Goal: Transaction & Acquisition: Purchase product/service

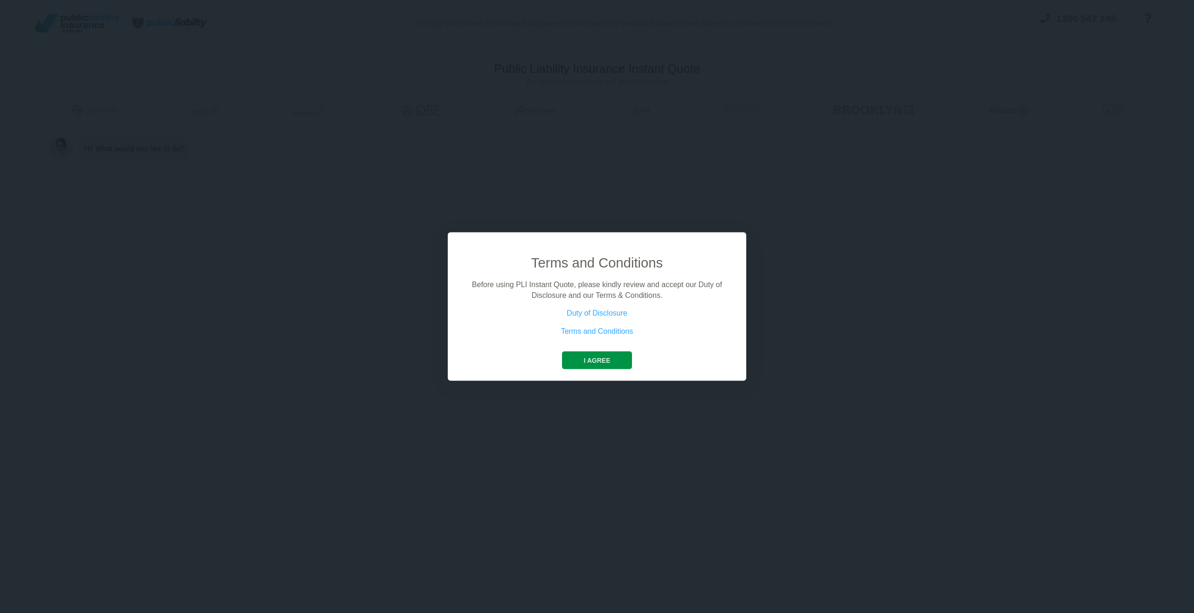
click at [610, 360] on button "I agree" at bounding box center [597, 360] width 70 height 18
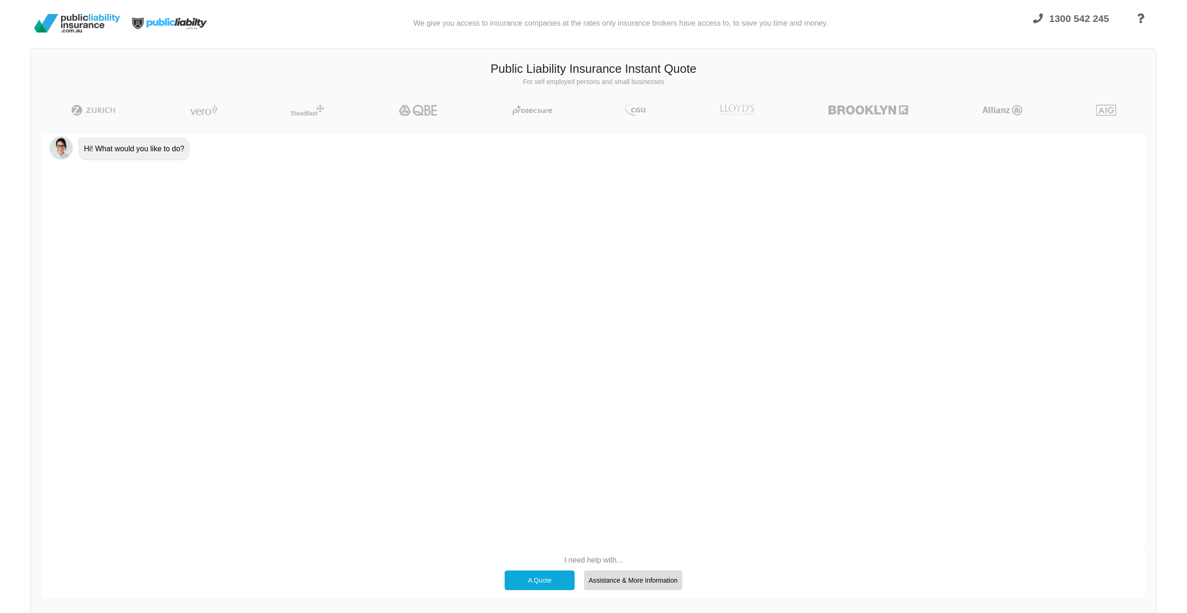
click at [546, 577] on div "A Quote" at bounding box center [540, 580] width 70 height 20
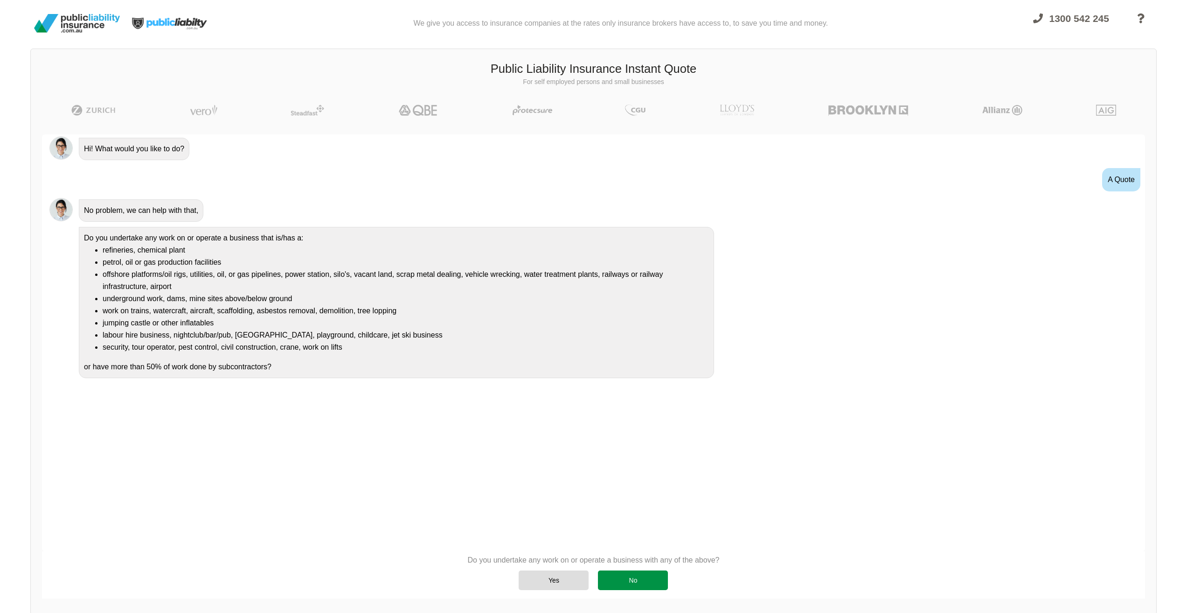
click at [649, 579] on div "No" at bounding box center [633, 580] width 70 height 20
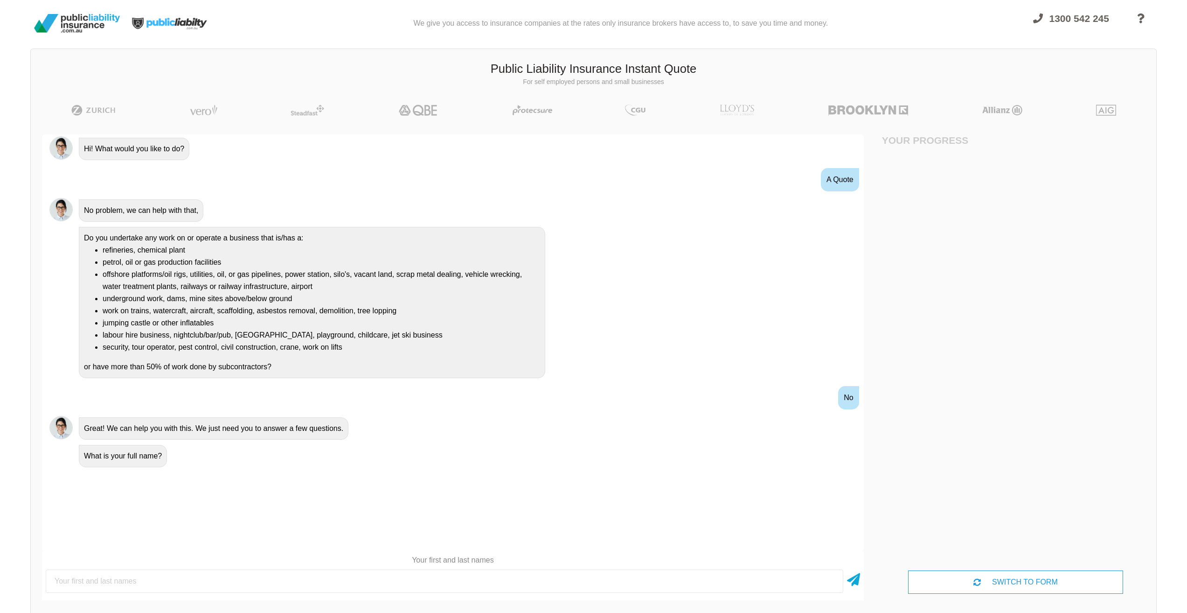
click at [143, 571] on input "text" at bounding box center [445, 580] width 798 height 23
type input "[PERSON_NAME]"
click at [858, 576] on icon at bounding box center [853, 577] width 13 height 17
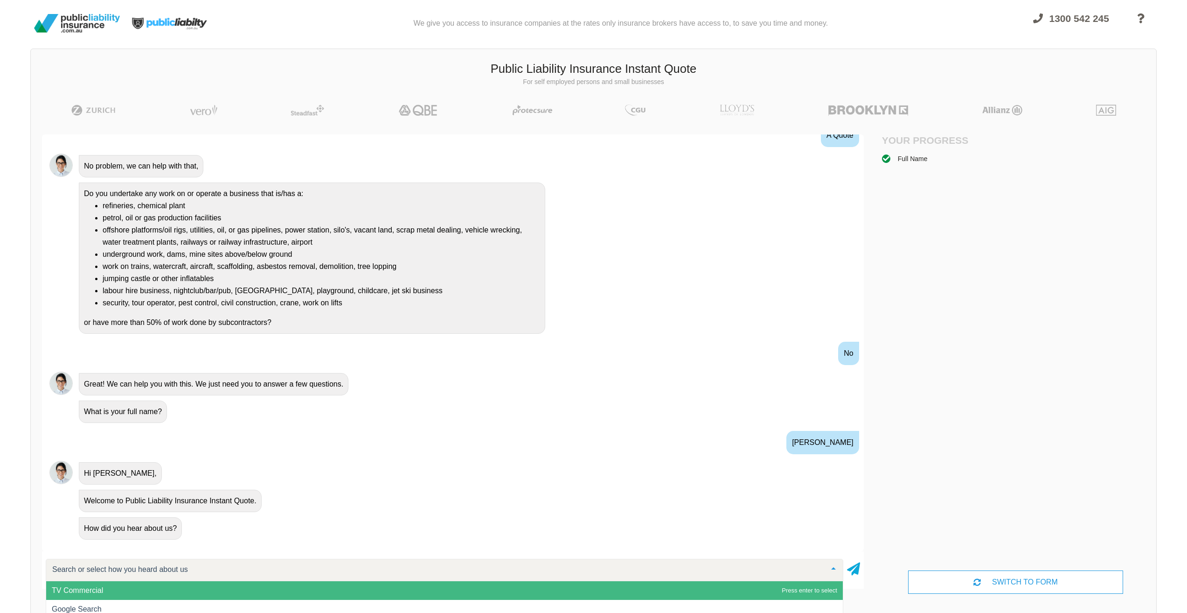
scroll to position [45, 0]
type input "google"
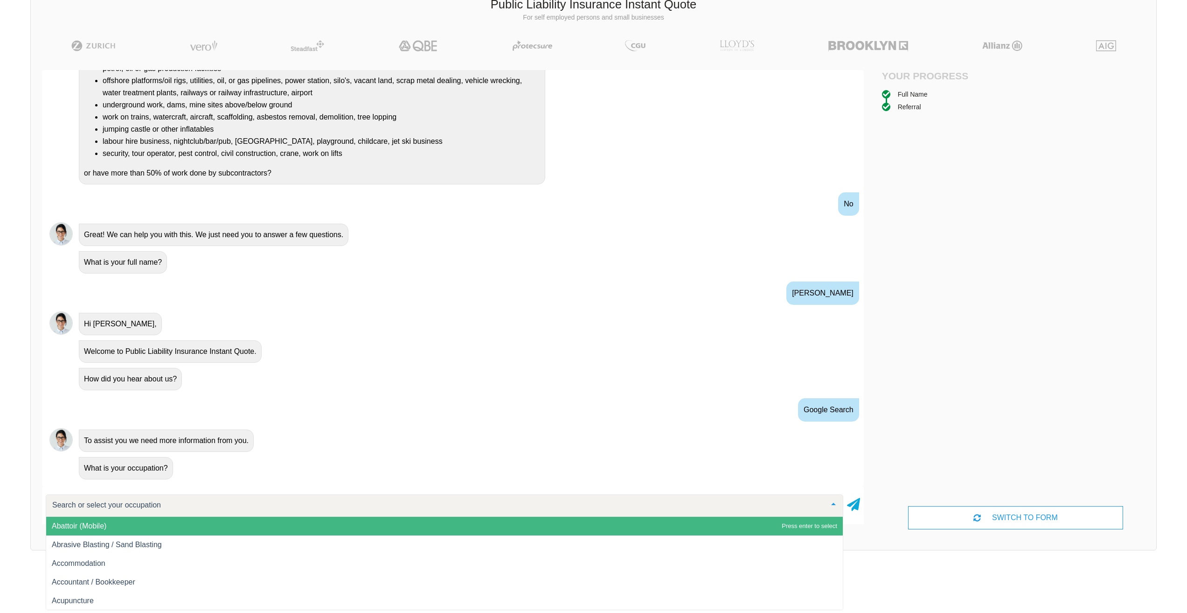
scroll to position [134, 0]
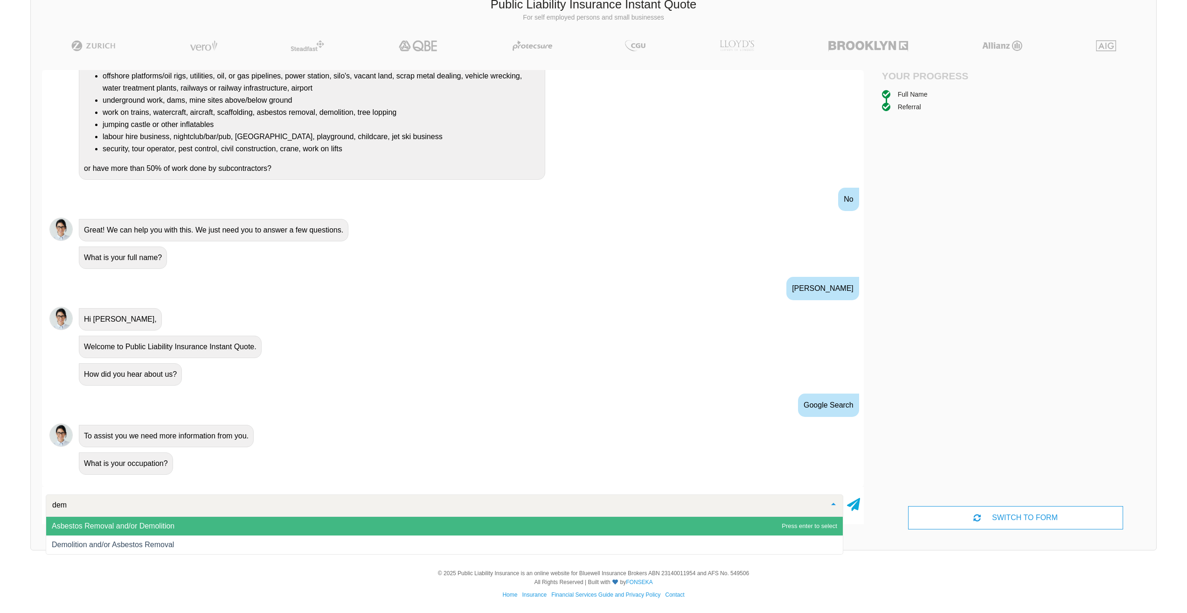
type input "demo"
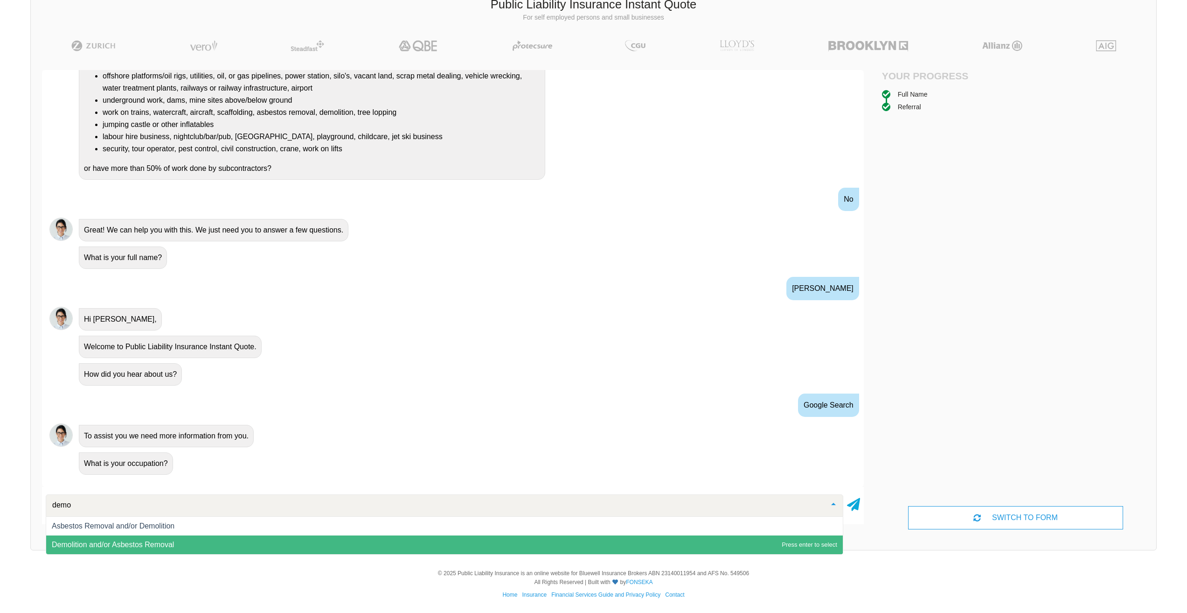
click at [123, 545] on span "Demolition and/or Asbestos Removal" at bounding box center [113, 544] width 122 height 8
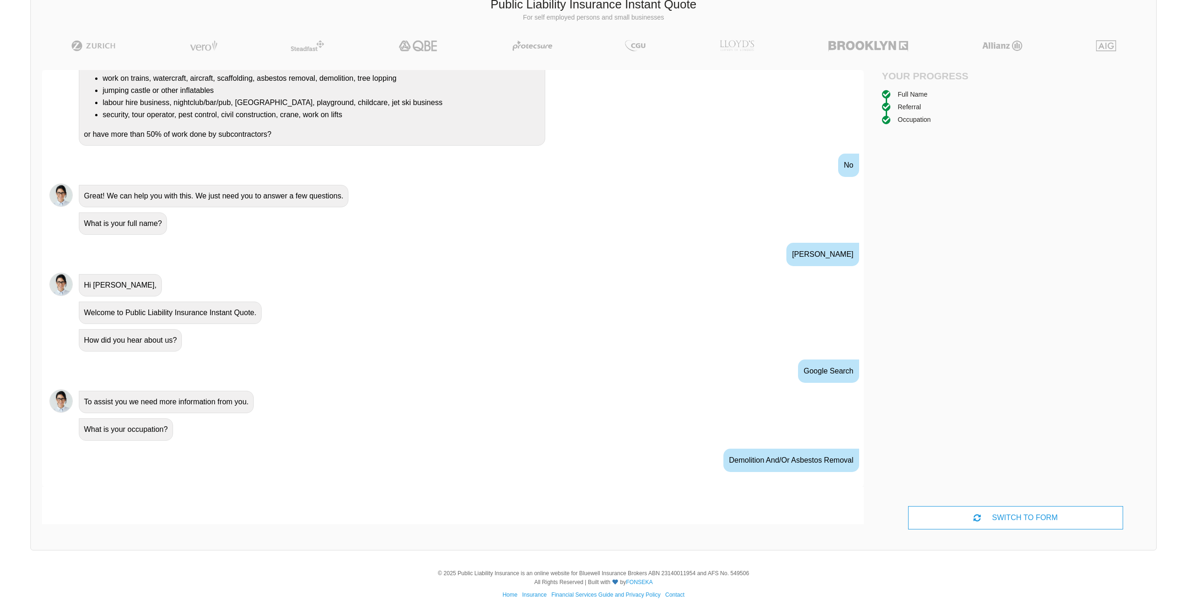
scroll to position [186, 0]
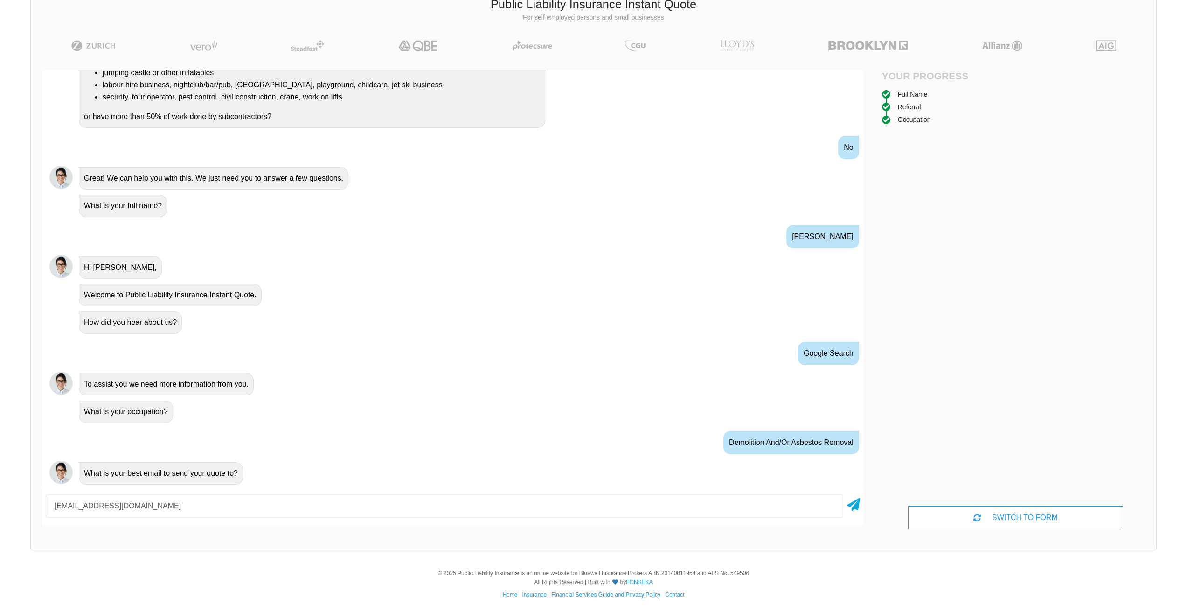
type input "[EMAIL_ADDRESS][DOMAIN_NAME]"
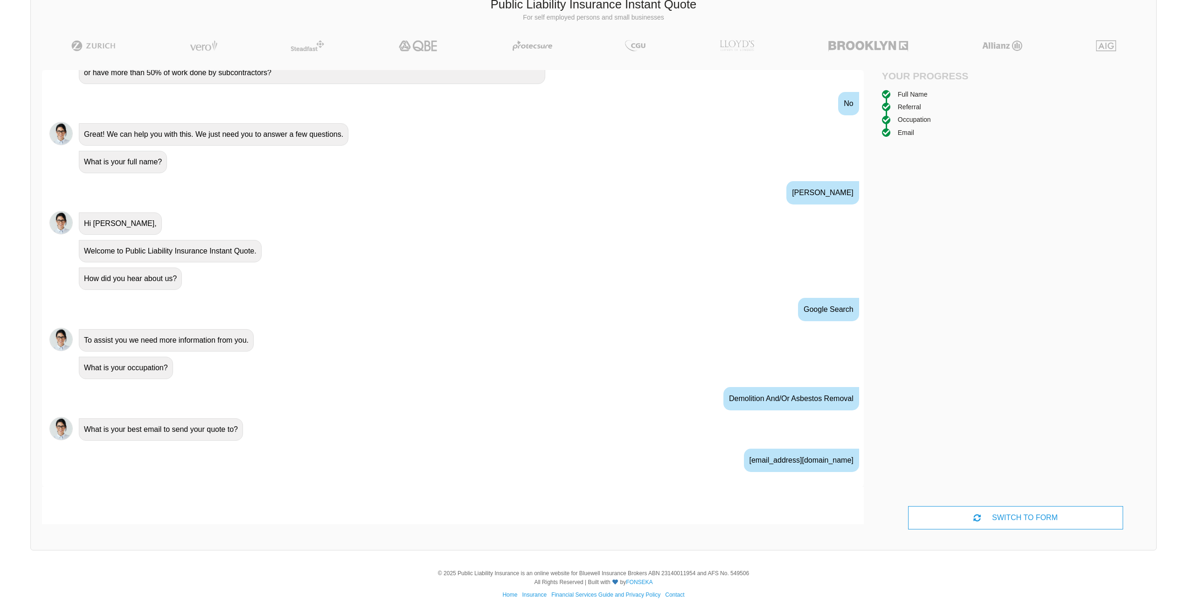
scroll to position [247, 0]
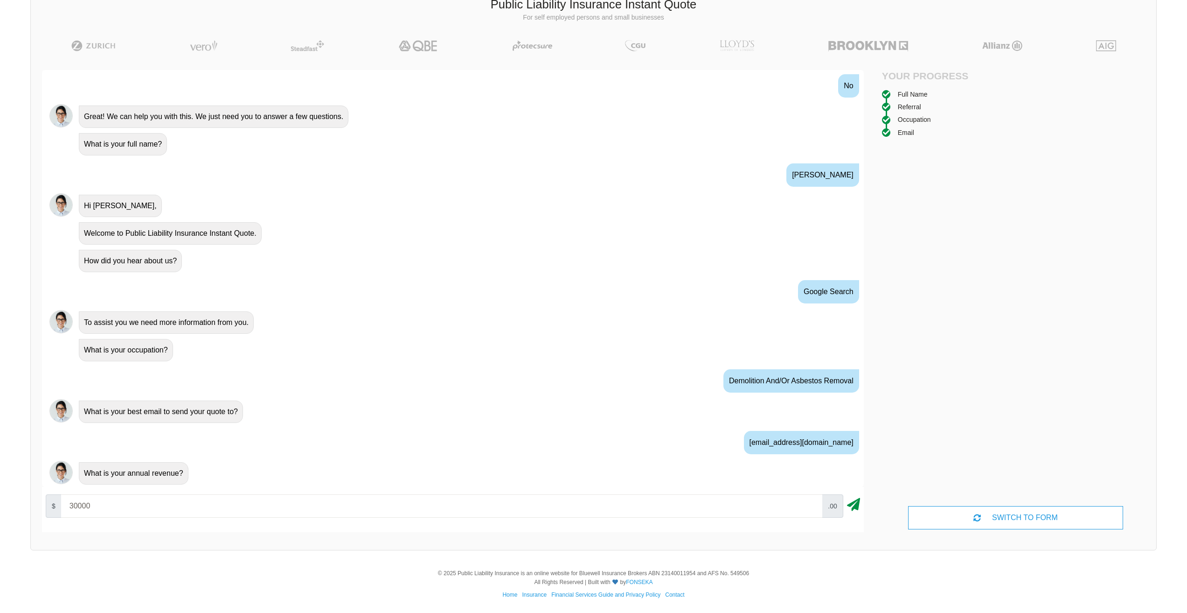
type input "30000"
click at [856, 504] on icon at bounding box center [853, 502] width 13 height 17
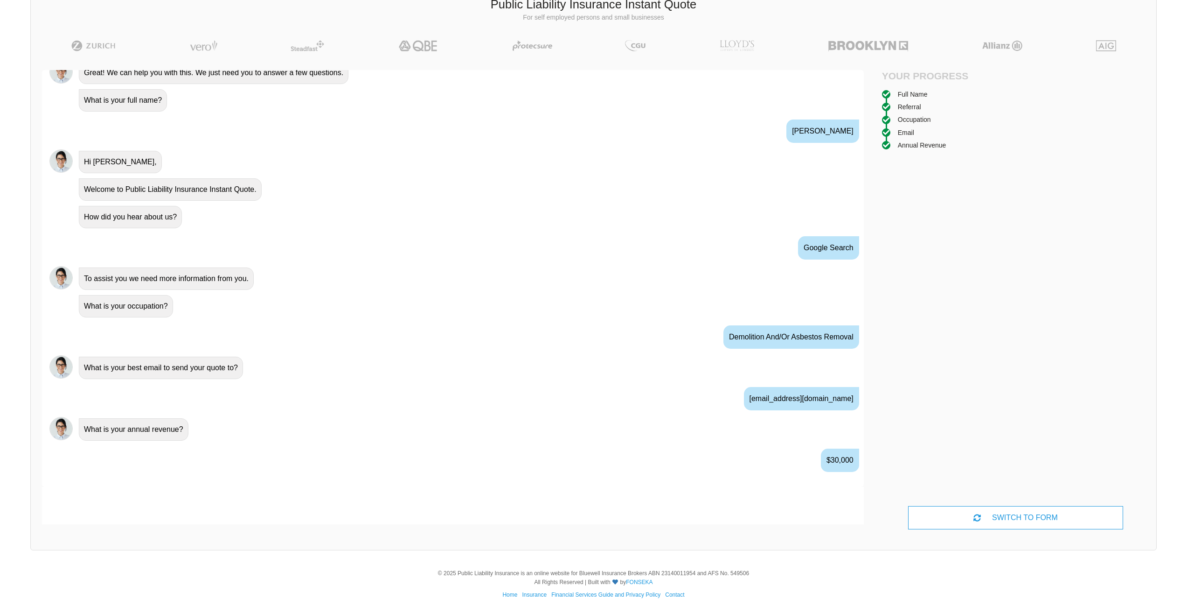
scroll to position [309, 0]
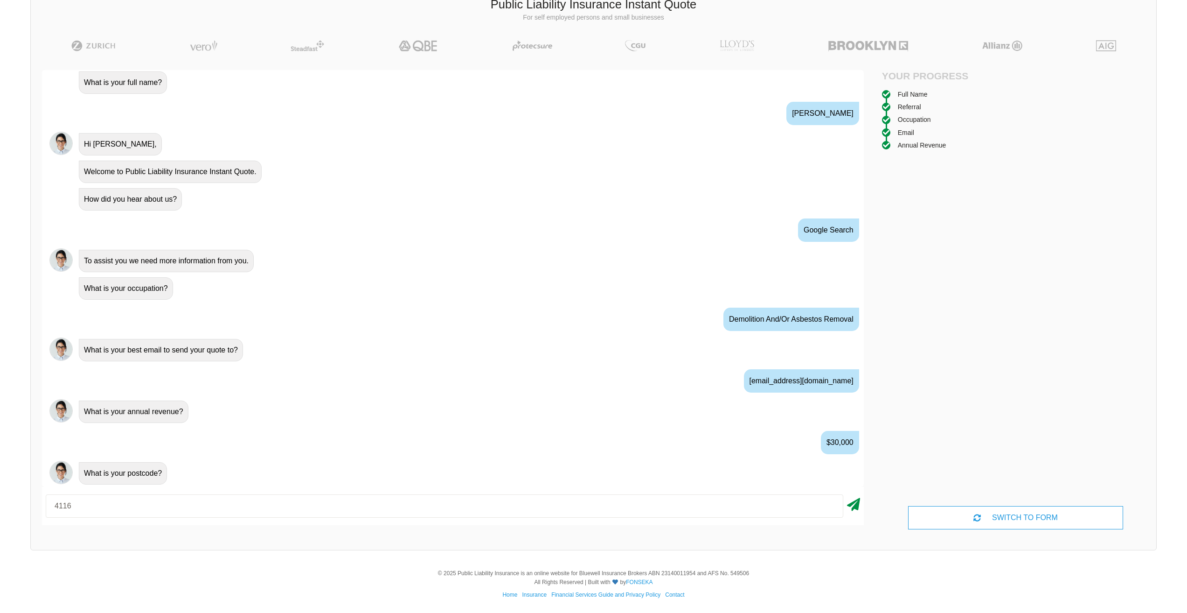
type input "4116"
click at [853, 501] on icon at bounding box center [853, 502] width 13 height 17
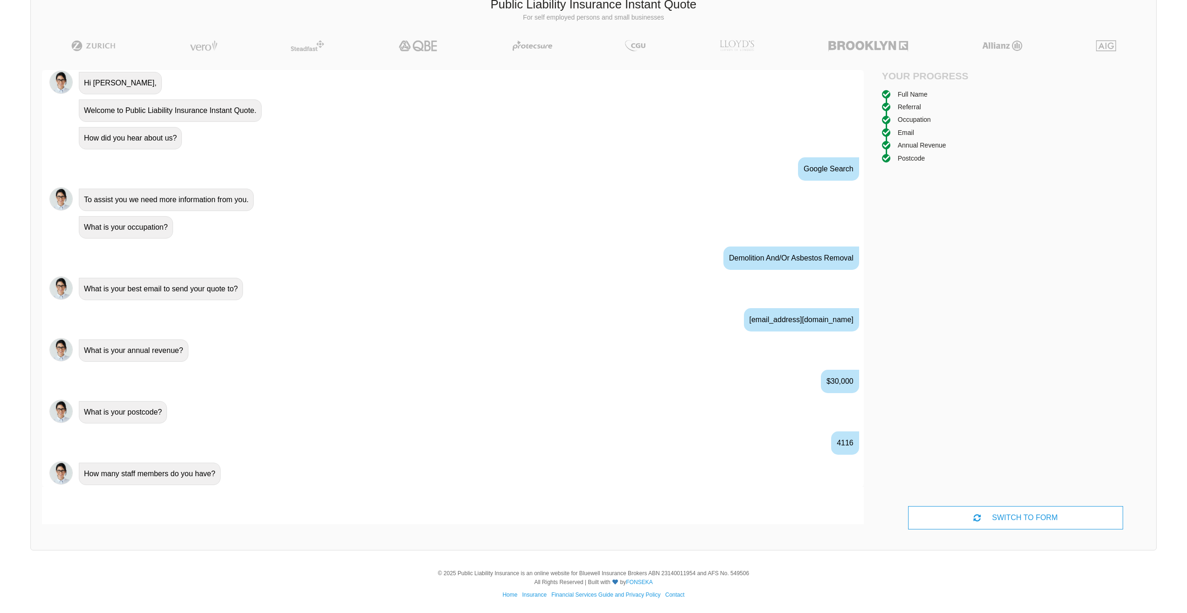
scroll to position [370, 0]
type input "0"
click at [856, 521] on icon at bounding box center [853, 513] width 13 height 17
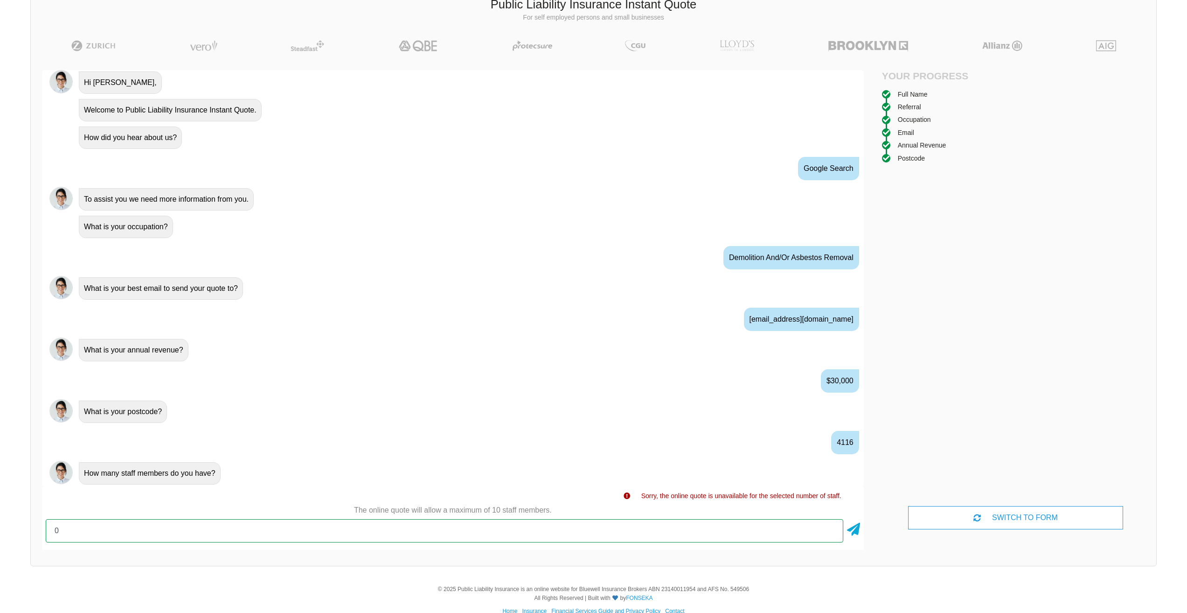
click at [426, 523] on input "0" at bounding box center [445, 530] width 798 height 23
type input "1"
click at [853, 528] on icon at bounding box center [853, 527] width 13 height 17
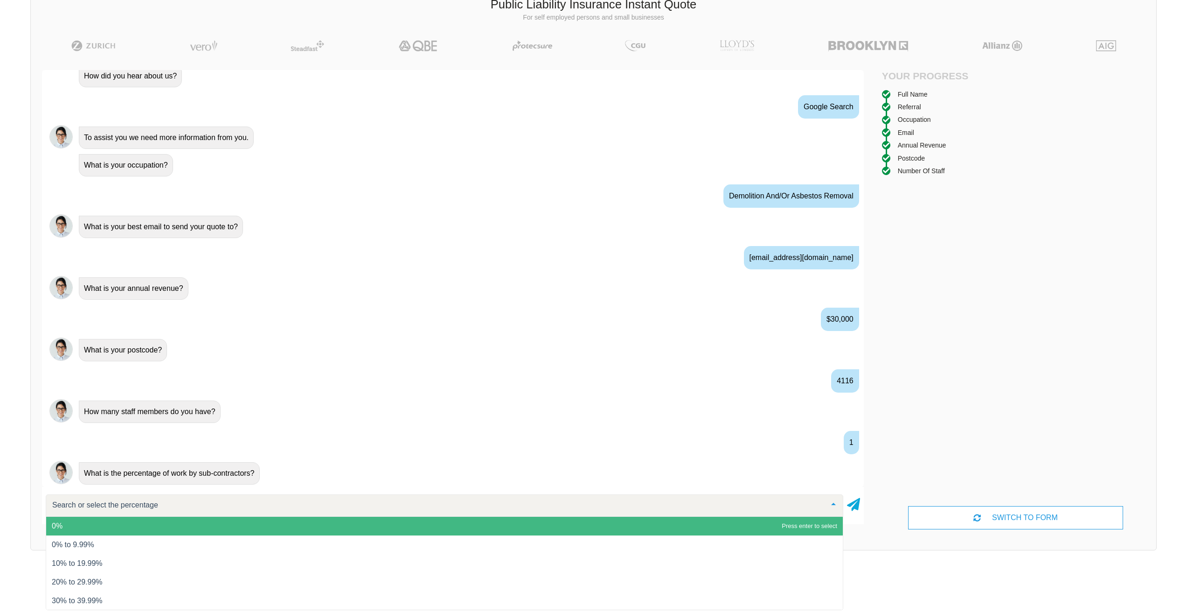
scroll to position [442, 0]
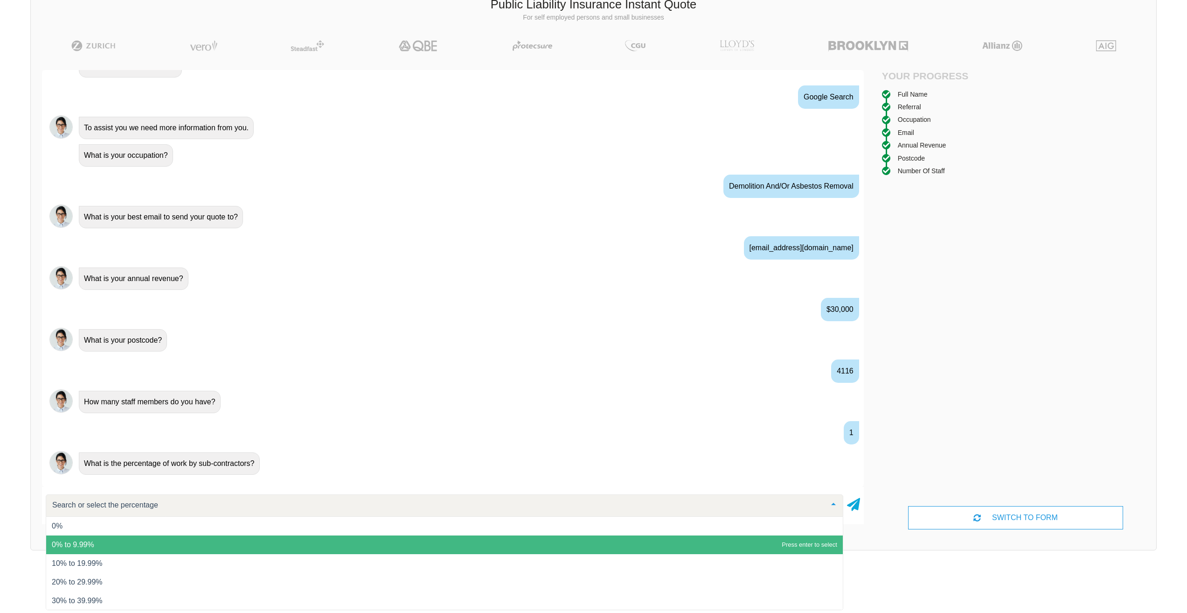
click at [77, 549] on span "0% to 9.99%" at bounding box center [444, 544] width 797 height 19
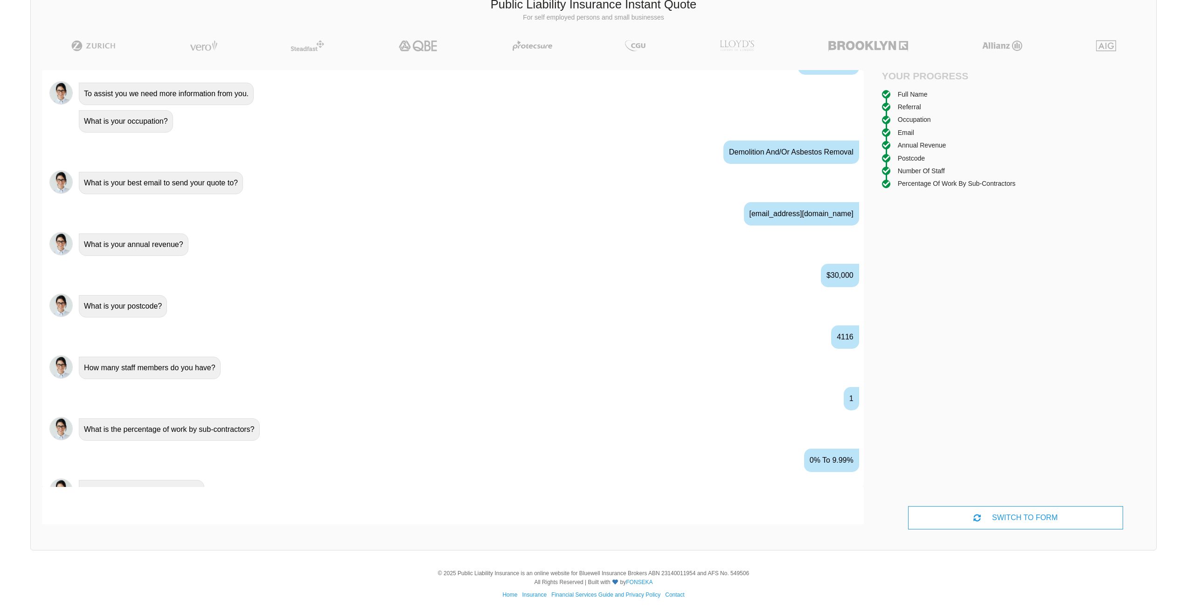
scroll to position [494, 0]
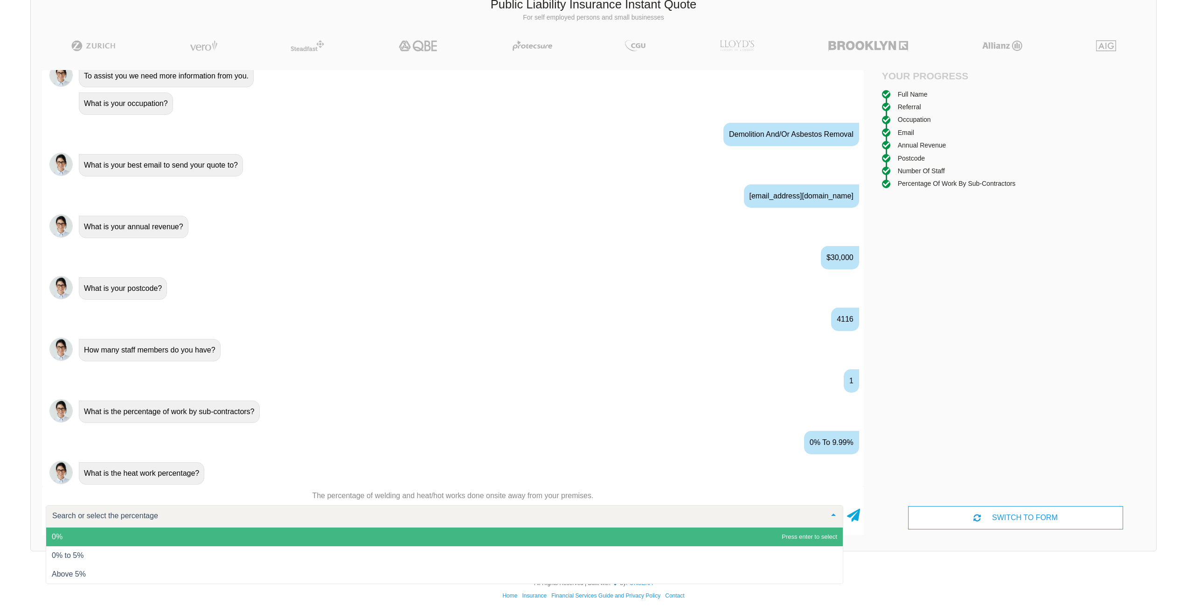
click at [96, 540] on span "0%" at bounding box center [444, 536] width 797 height 19
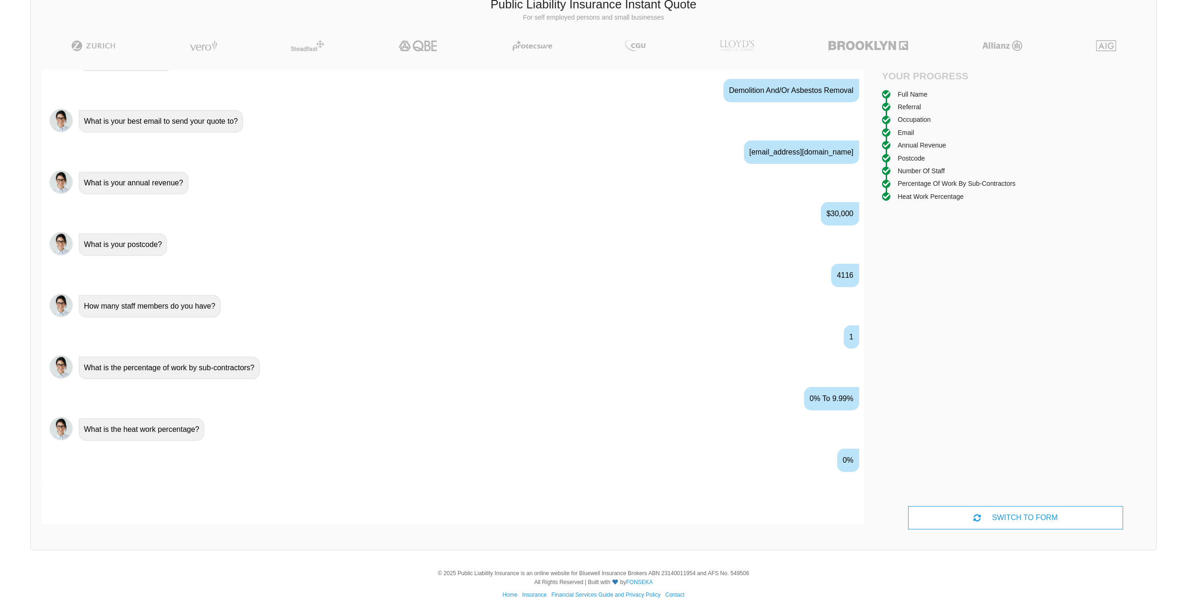
scroll to position [555, 0]
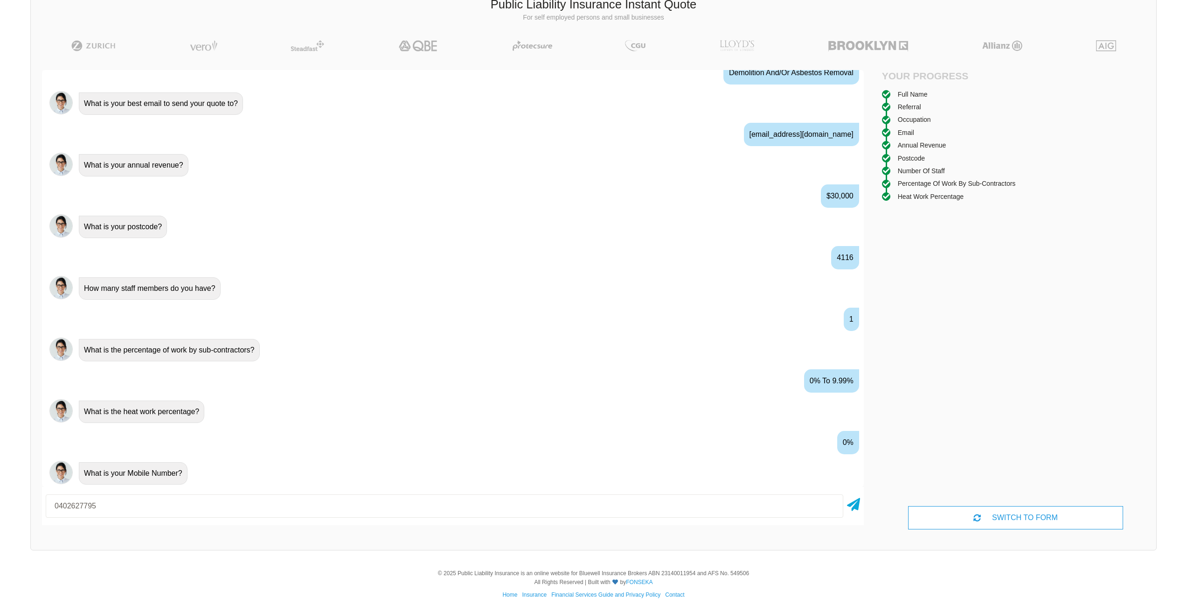
type input "0402627795"
click at [845, 503] on div "0402627795" at bounding box center [453, 505] width 822 height 31
click at [851, 504] on icon at bounding box center [853, 502] width 13 height 17
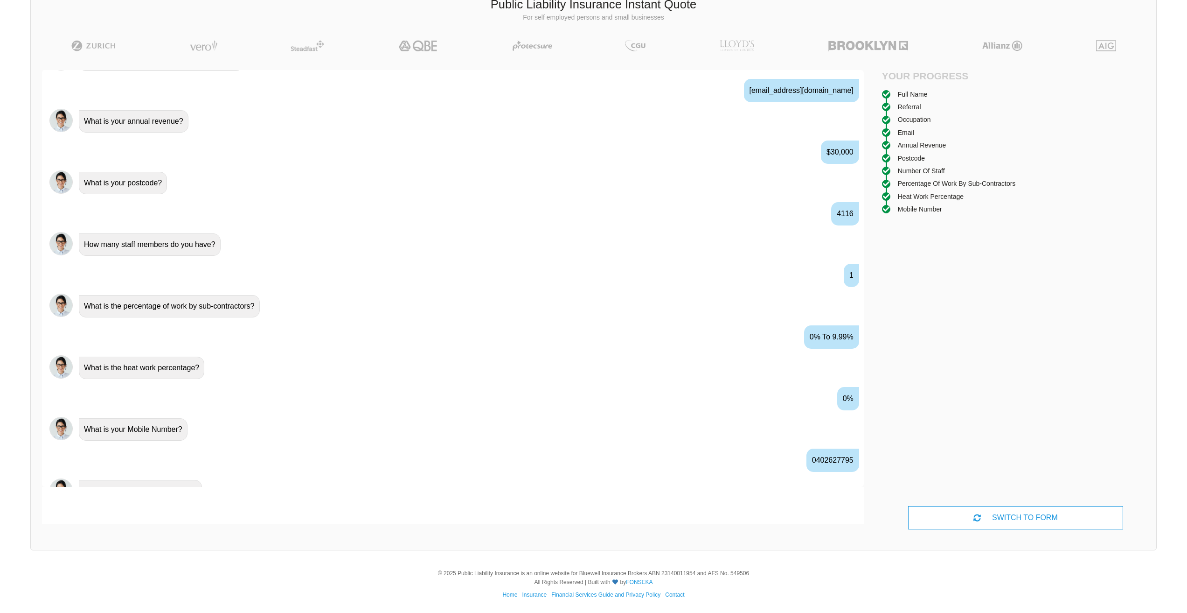
scroll to position [617, 0]
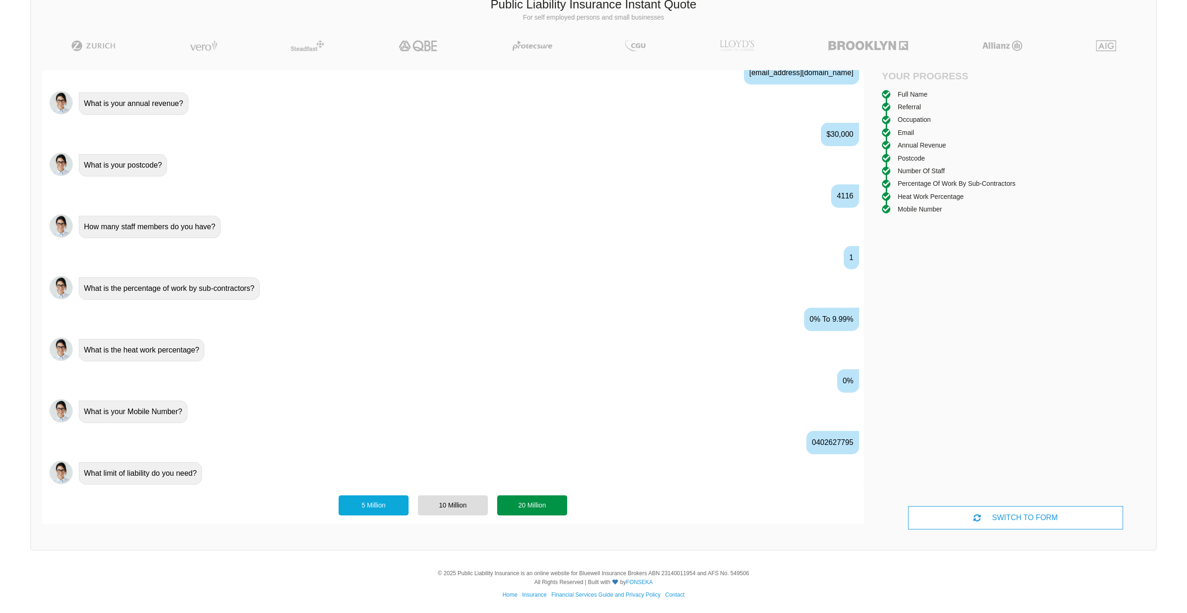
click at [555, 509] on div "20 Million" at bounding box center [532, 505] width 70 height 20
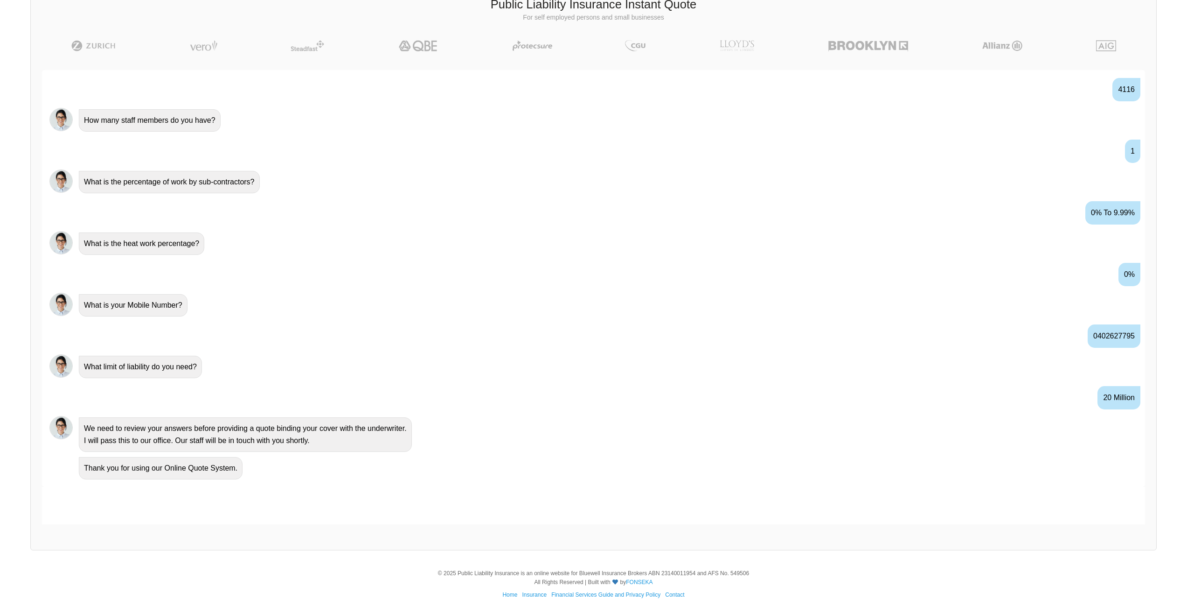
scroll to position [728, 0]
